Goal: Answer question/provide support

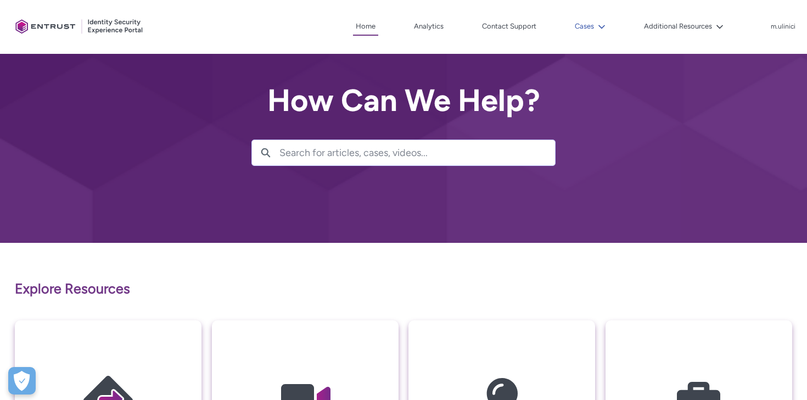
click at [597, 29] on lightning-icon at bounding box center [600, 27] width 12 height 8
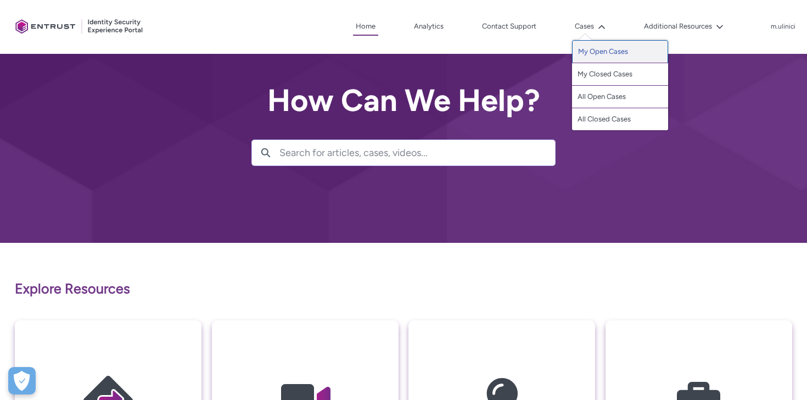
click at [600, 58] on link "My Open Cases" at bounding box center [620, 51] width 96 height 23
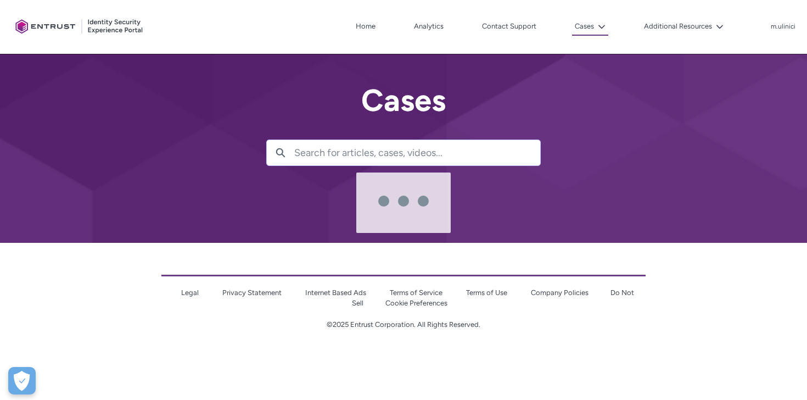
click at [589, 337] on div at bounding box center [414, 200] width 785 height 400
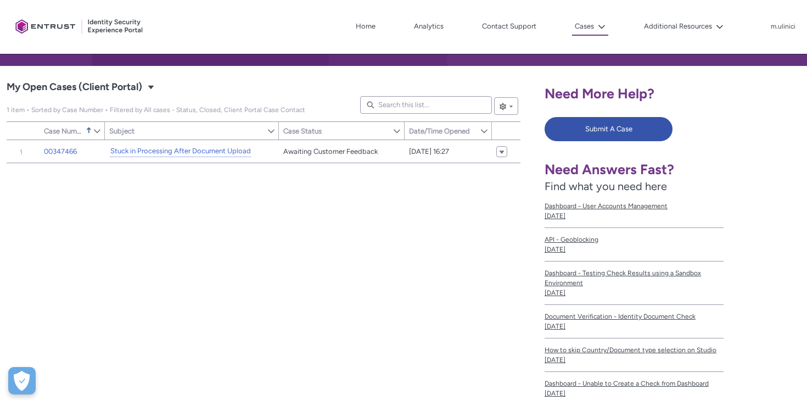
scroll to position [158, 0]
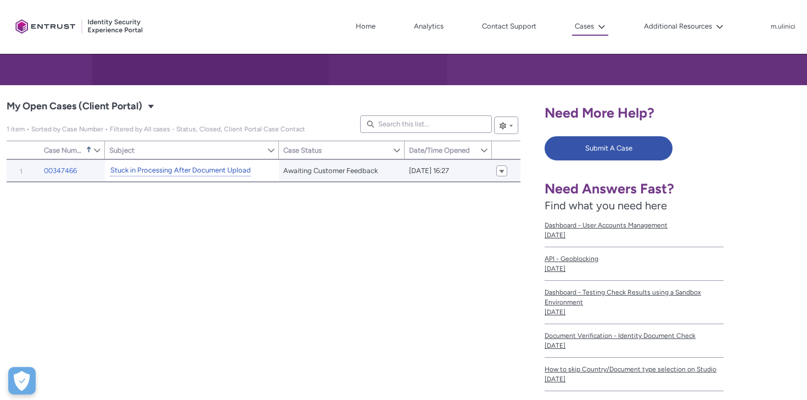
click at [189, 170] on link "Stuck in Processing After Document Upload" at bounding box center [180, 171] width 141 height 12
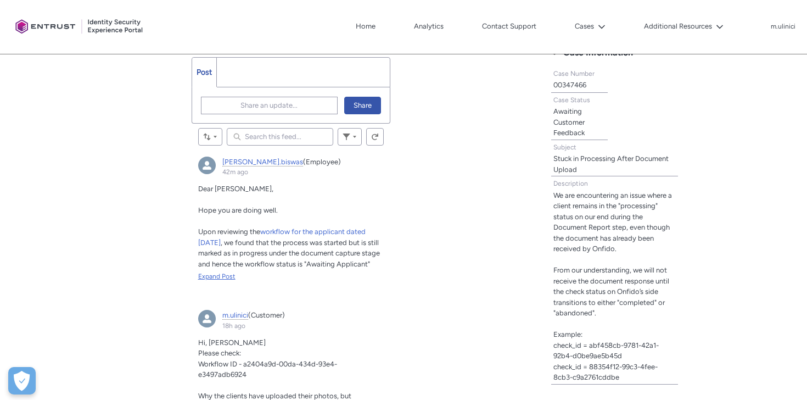
scroll to position [326, 0]
click at [234, 274] on div "Expand Post" at bounding box center [291, 277] width 186 height 10
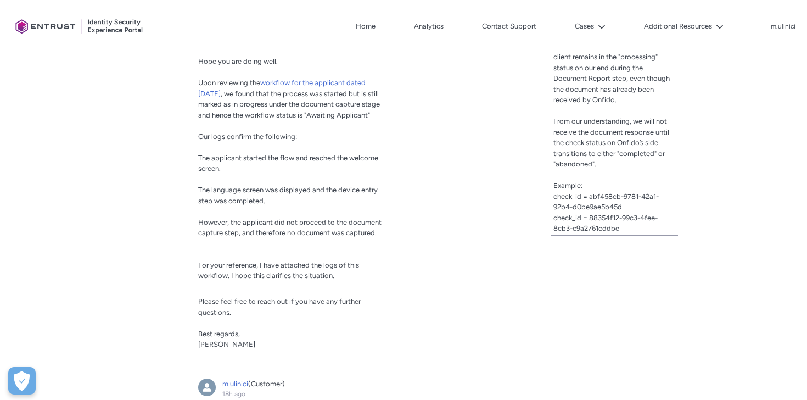
scroll to position [473, 0]
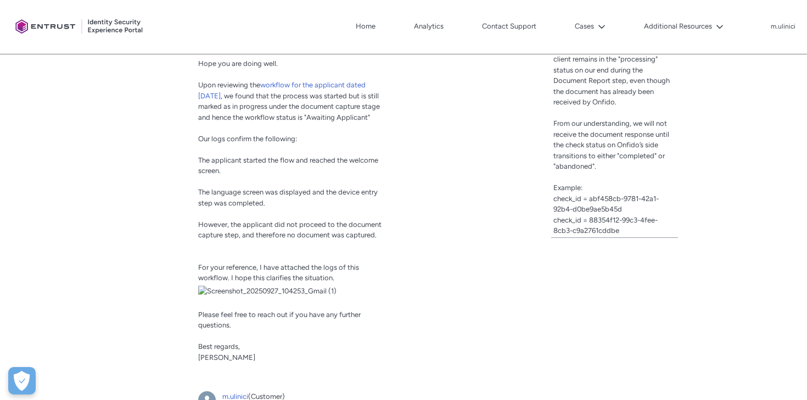
click at [248, 296] on img "madhurima.biswas, 42m ago" at bounding box center [291, 290] width 186 height 11
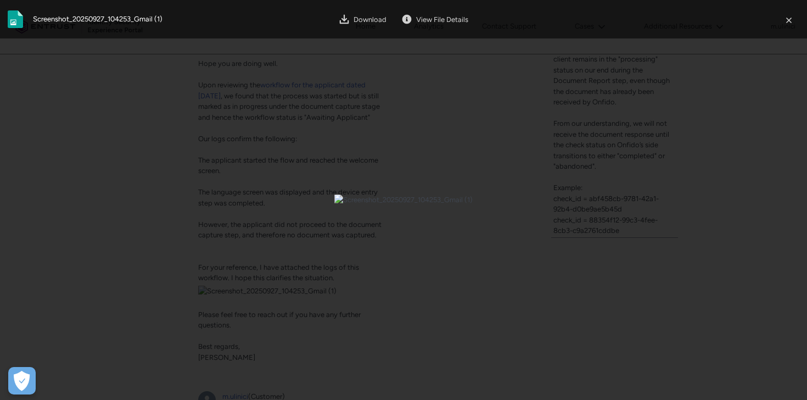
click at [481, 356] on div at bounding box center [403, 200] width 807 height 400
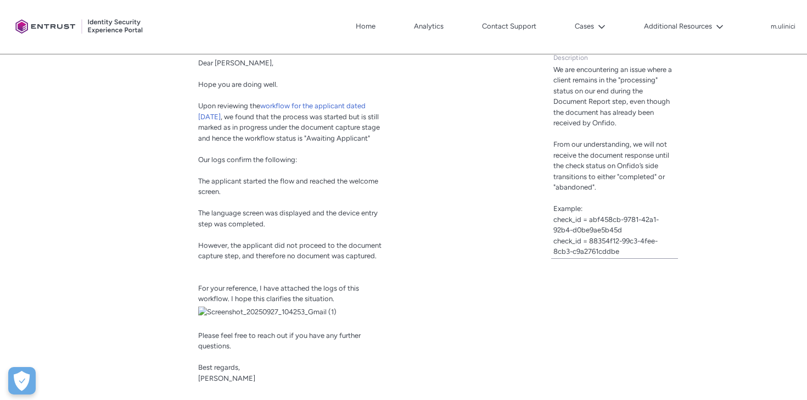
scroll to position [451, 0]
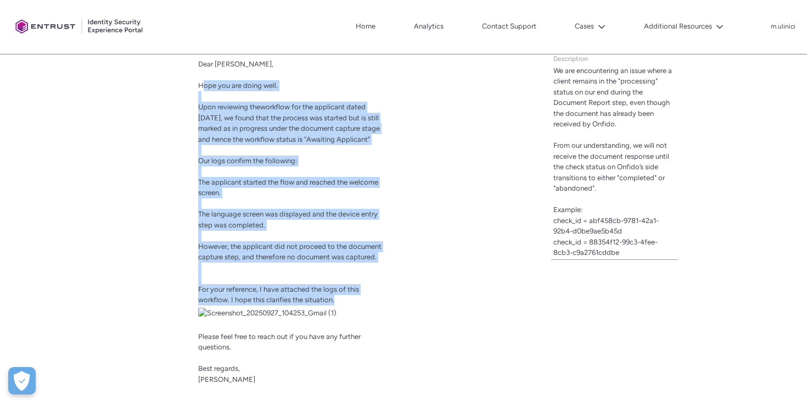
drag, startPoint x: 201, startPoint y: 87, endPoint x: 354, endPoint y: 306, distance: 266.5
click at [355, 306] on div "Dear [PERSON_NAME], Hope you are doing well. Upon reviewing the workflow for th…" at bounding box center [291, 221] width 186 height 325
copy div "Hope you are doing well. Upon reviewing the workflow for the applicant dated [D…"
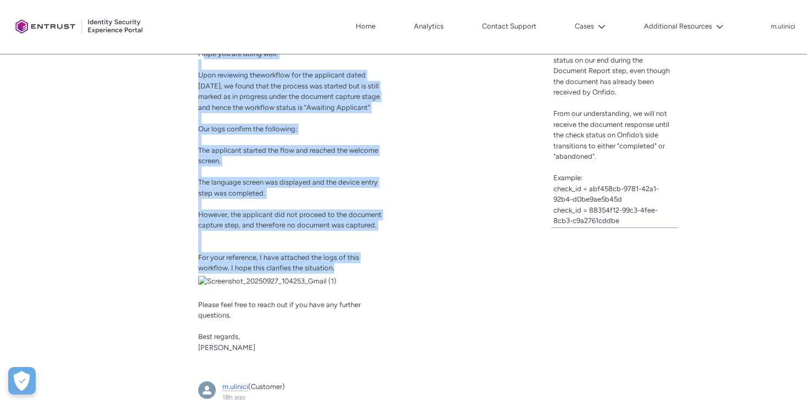
scroll to position [481, 0]
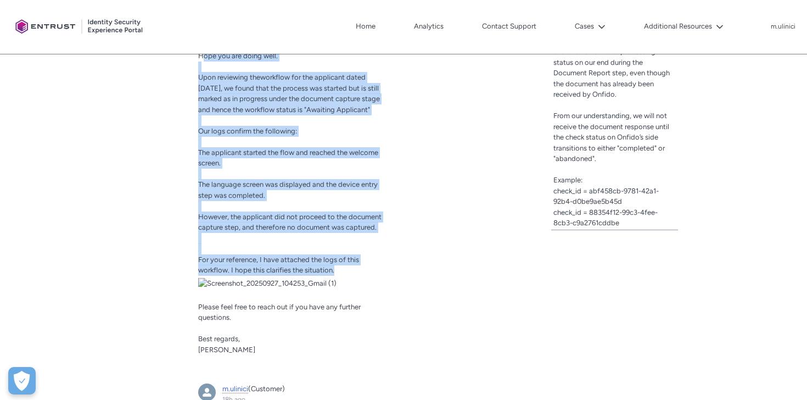
copy div "Hope you are doing well. Upon reviewing the workflow for the applicant dated [D…"
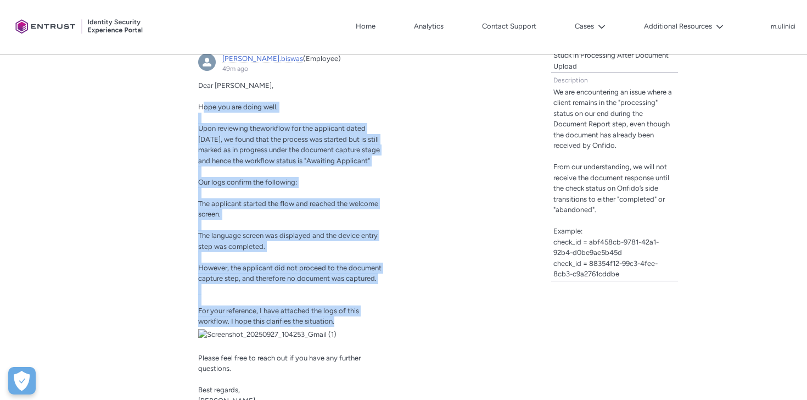
scroll to position [427, 0]
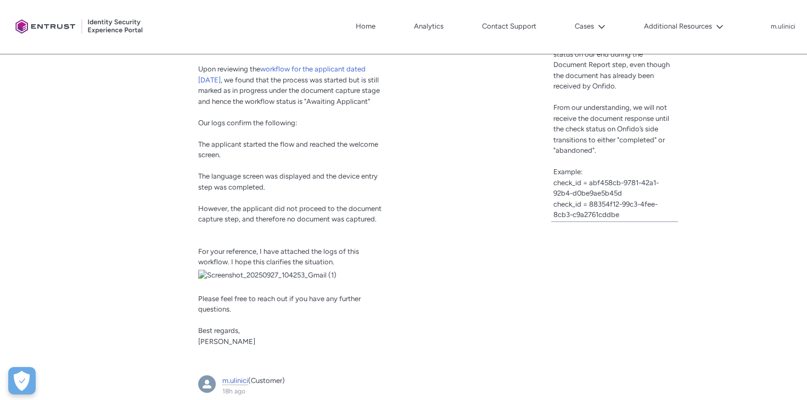
scroll to position [486, 0]
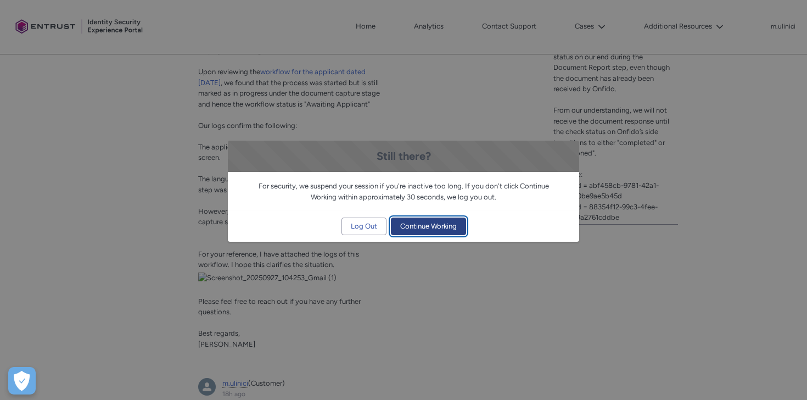
click at [429, 232] on span "Continue Working" at bounding box center [428, 226] width 57 height 16
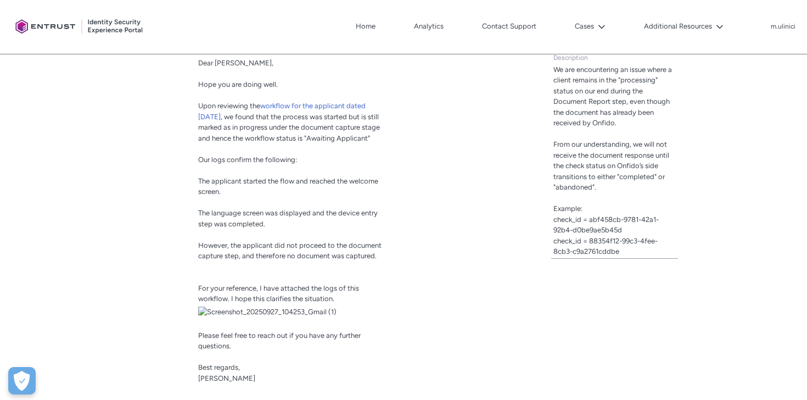
scroll to position [454, 0]
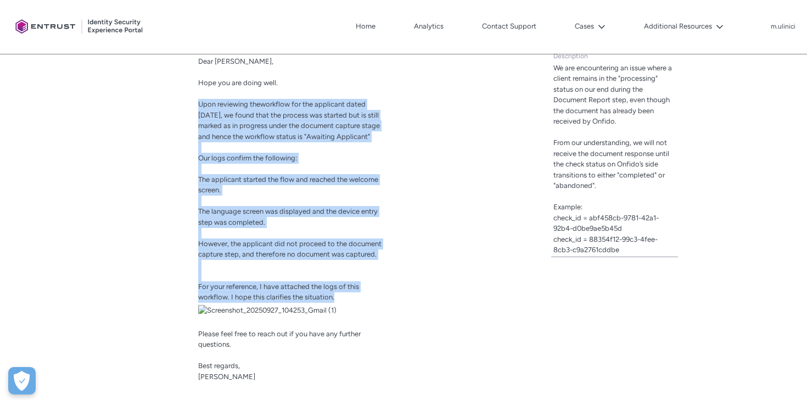
drag, startPoint x: 198, startPoint y: 104, endPoint x: 339, endPoint y: 305, distance: 245.5
click at [339, 305] on div "Dear [PERSON_NAME], Hope you are doing well. Upon reviewing the workflow for th…" at bounding box center [291, 218] width 186 height 325
copy div "Upon reviewing the workflow for the applicant dated [DATE] found that the proce…"
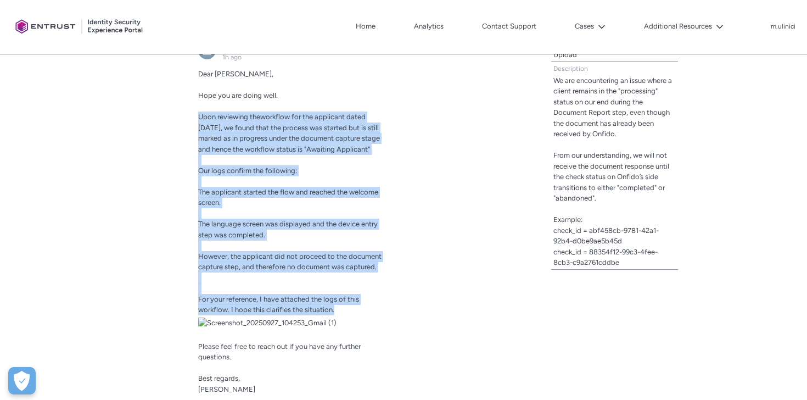
scroll to position [439, 0]
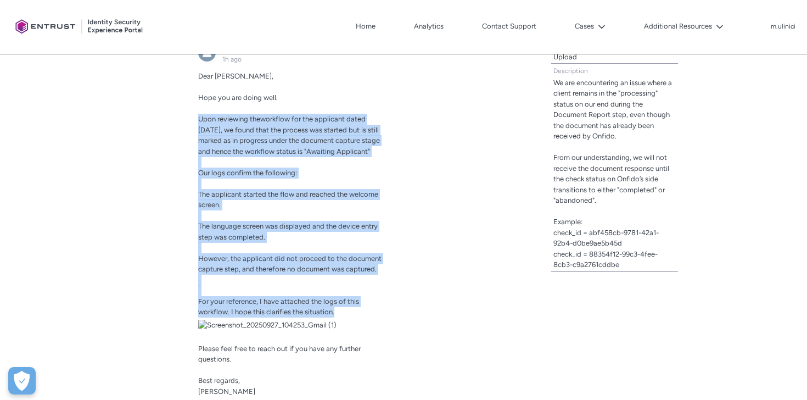
copy div "Upon reviewing the workflow for the applicant dated [DATE] found that the proce…"
drag, startPoint x: 257, startPoint y: 129, endPoint x: 272, endPoint y: 157, distance: 31.9
click at [272, 156] on p "Upon reviewing the workflow for the applicant dated [DATE] found that the proce…" at bounding box center [291, 135] width 186 height 43
copy span "we found that the process was started but is still marked as in progress under …"
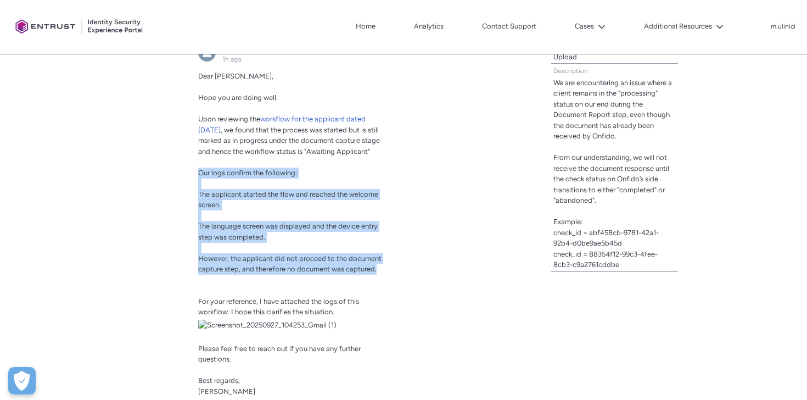
drag, startPoint x: 199, startPoint y: 183, endPoint x: 381, endPoint y: 283, distance: 208.1
click at [381, 284] on div "Dear [PERSON_NAME], Hope you are doing well. Upon reviewing the workflow for th…" at bounding box center [291, 233] width 186 height 325
copy div "Our logs confirm the following: The applicant started the flow and reached the …"
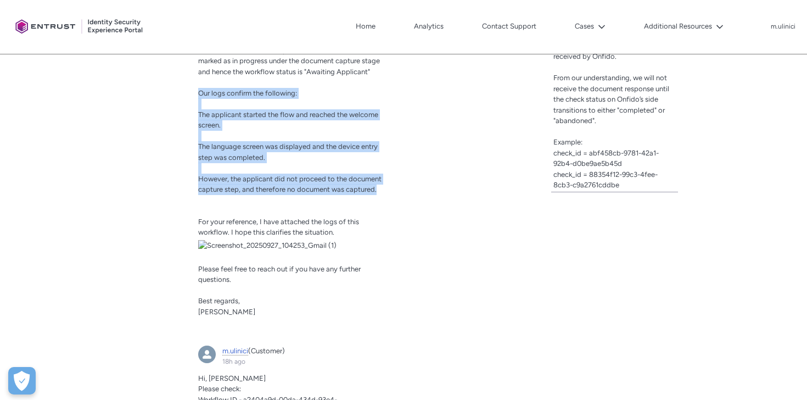
scroll to position [520, 0]
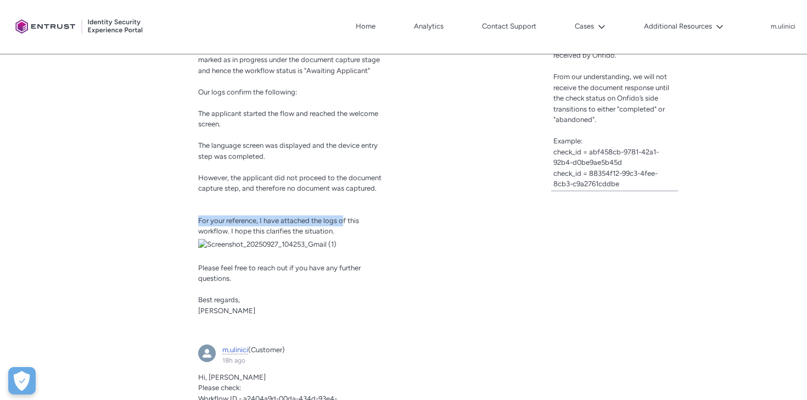
drag, startPoint x: 199, startPoint y: 231, endPoint x: 342, endPoint y: 229, distance: 143.3
click at [342, 229] on span "For your reference, I have attached the logs of this workflow. I hope this clar…" at bounding box center [278, 225] width 161 height 19
click at [315, 230] on span "For your reference, I have attached the logs of this workflow. I hope this clar…" at bounding box center [278, 225] width 161 height 19
drag, startPoint x: 282, startPoint y: 231, endPoint x: 339, endPoint y: 231, distance: 57.1
click at [339, 231] on span "For your reference, I have attached the logs of this workflow. I hope this clar…" at bounding box center [278, 225] width 161 height 19
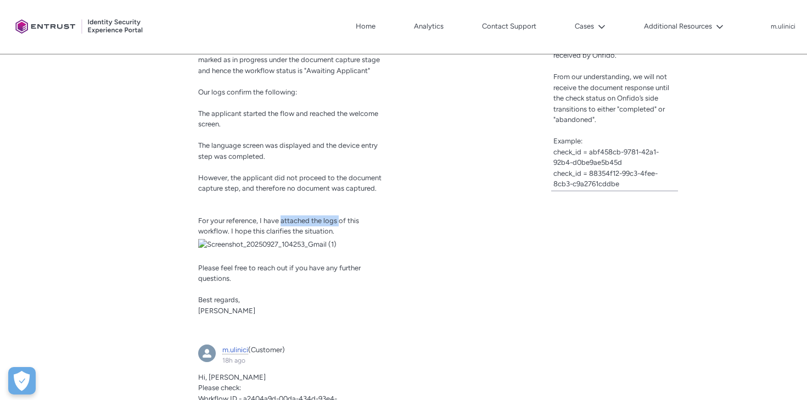
copy span "attached the logs"
click at [265, 250] on img "madhurima.biswas, 42m ago" at bounding box center [291, 244] width 186 height 11
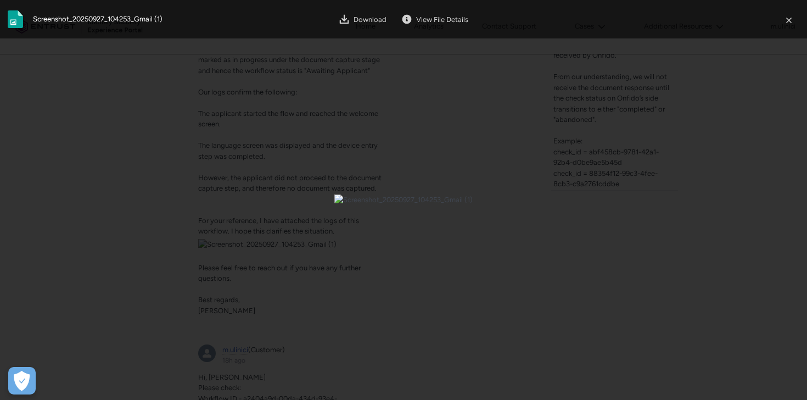
click at [380, 381] on div at bounding box center [403, 200] width 807 height 400
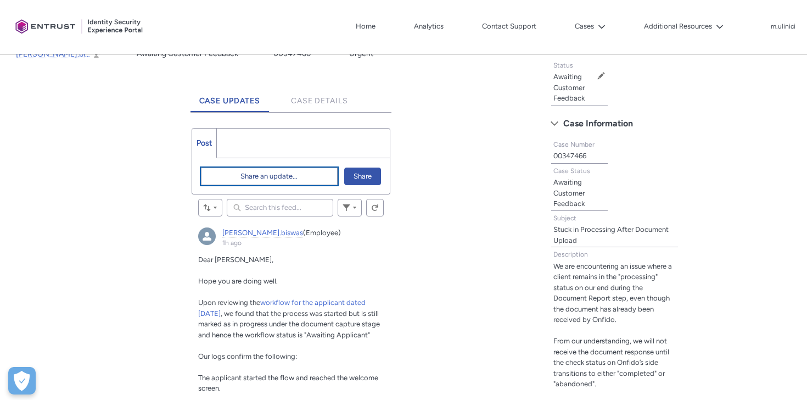
click at [239, 178] on button "Share an update..." at bounding box center [269, 176] width 137 height 18
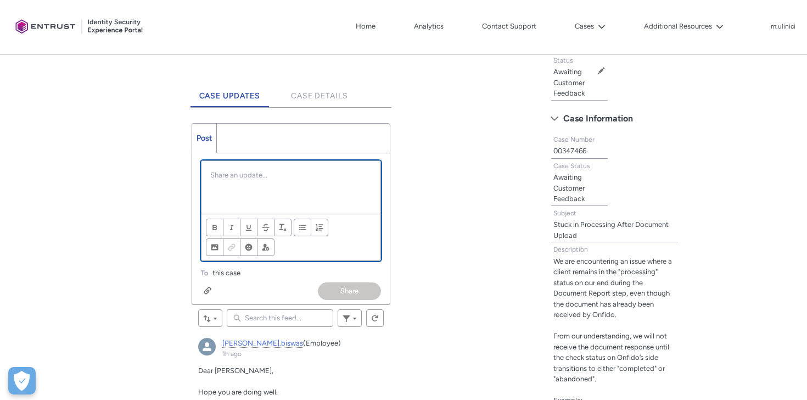
scroll to position [259, 0]
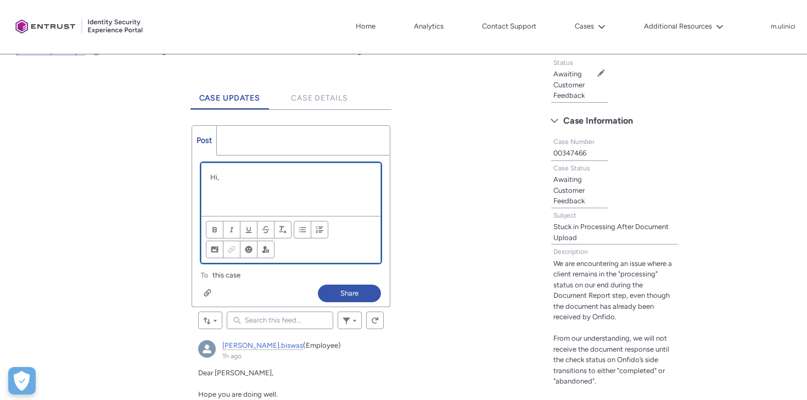
paste div "Chatter Publisher"
click at [363, 287] on button "Share" at bounding box center [349, 293] width 63 height 18
